Goal: Information Seeking & Learning: Learn about a topic

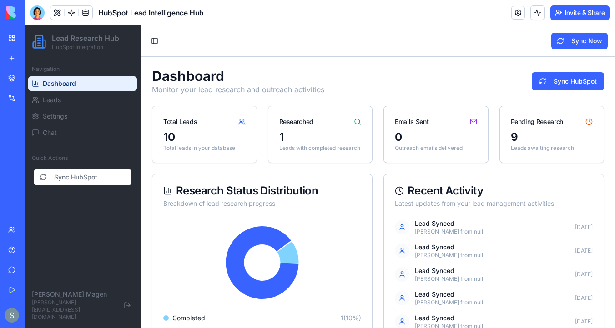
scroll to position [155, 0]
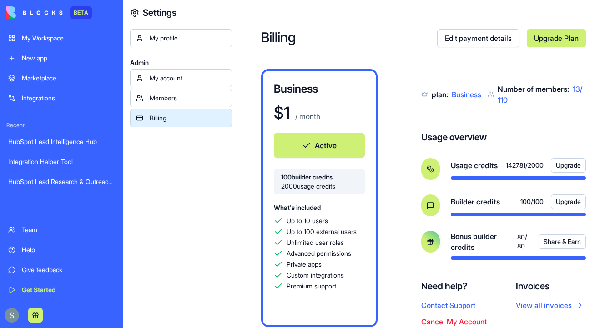
scroll to position [29, 0]
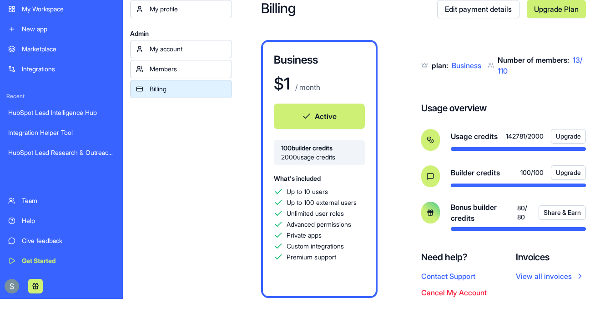
click at [15, 222] on link "Help" at bounding box center [61, 221] width 117 height 18
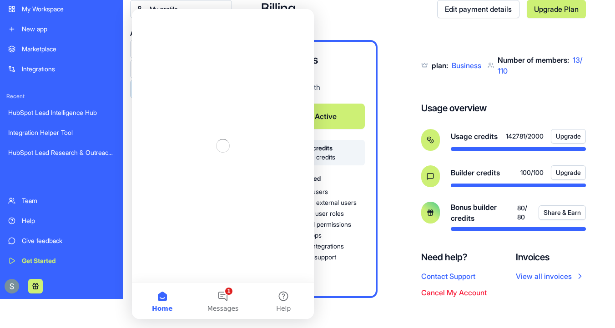
scroll to position [0, 0]
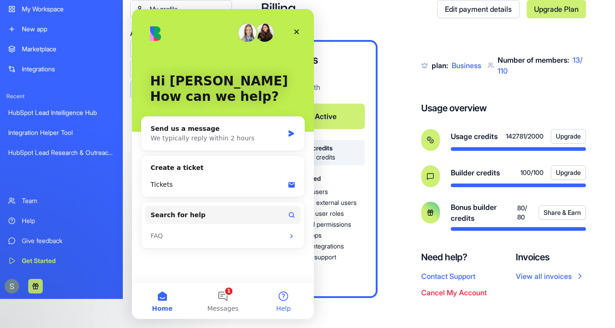
click at [287, 303] on button "Help" at bounding box center [283, 301] width 61 height 36
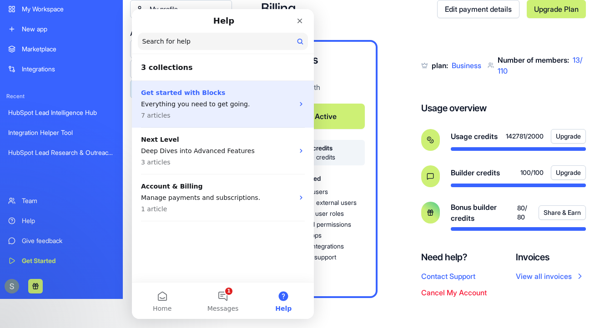
click at [299, 122] on div "Get started with Blocks Everything you need to get going. 7 articles" at bounding box center [223, 104] width 182 height 47
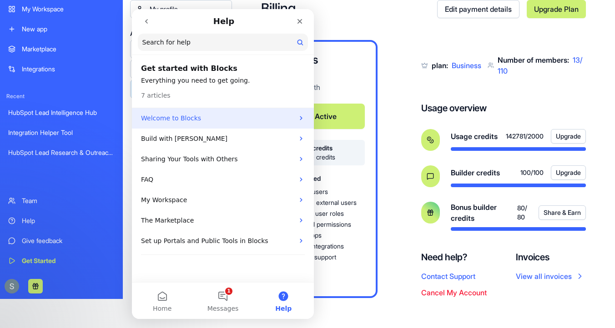
click at [258, 115] on p "Welcome to Blocks" at bounding box center [217, 119] width 153 height 10
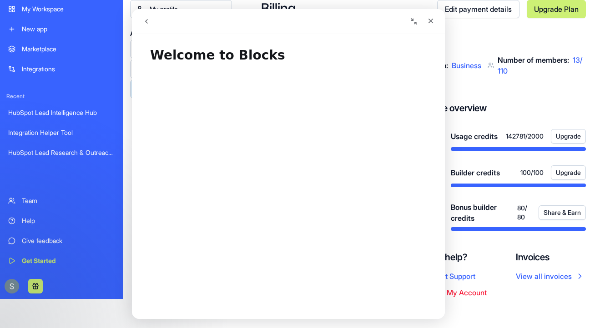
click at [37, 222] on div "Help" at bounding box center [68, 221] width 93 height 9
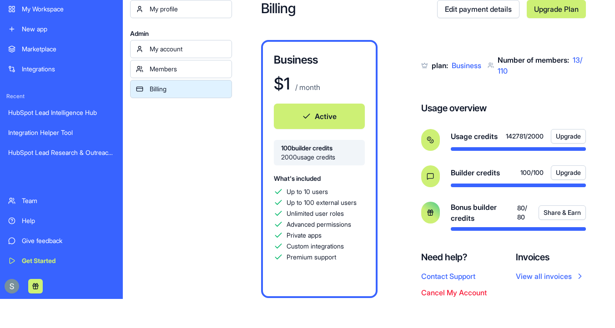
click at [37, 260] on div "Get Started" at bounding box center [68, 261] width 93 height 9
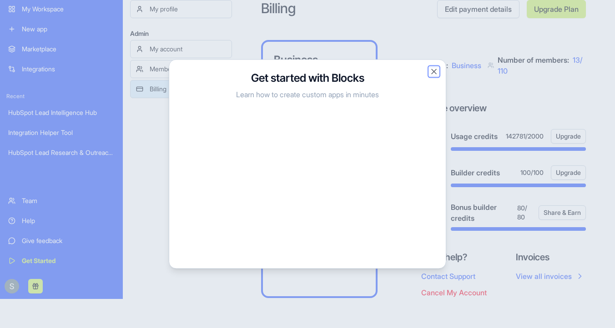
click at [433, 72] on button "Close" at bounding box center [434, 71] width 9 height 9
